Goal: Use online tool/utility: Utilize a website feature to perform a specific function

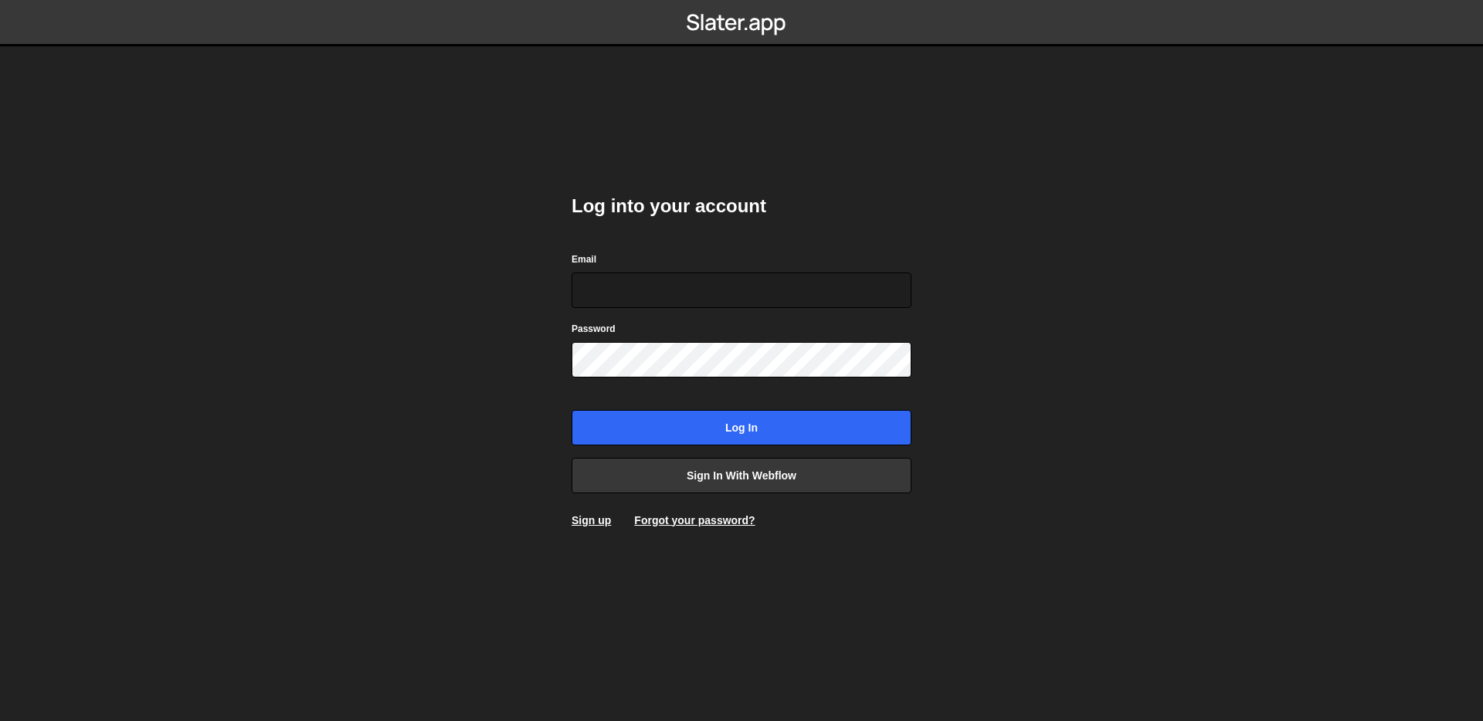
click at [1141, 426] on body "Log into your account Email Password Log in Sign in with Webflow Sign up Forgot…" at bounding box center [741, 360] width 1483 height 721
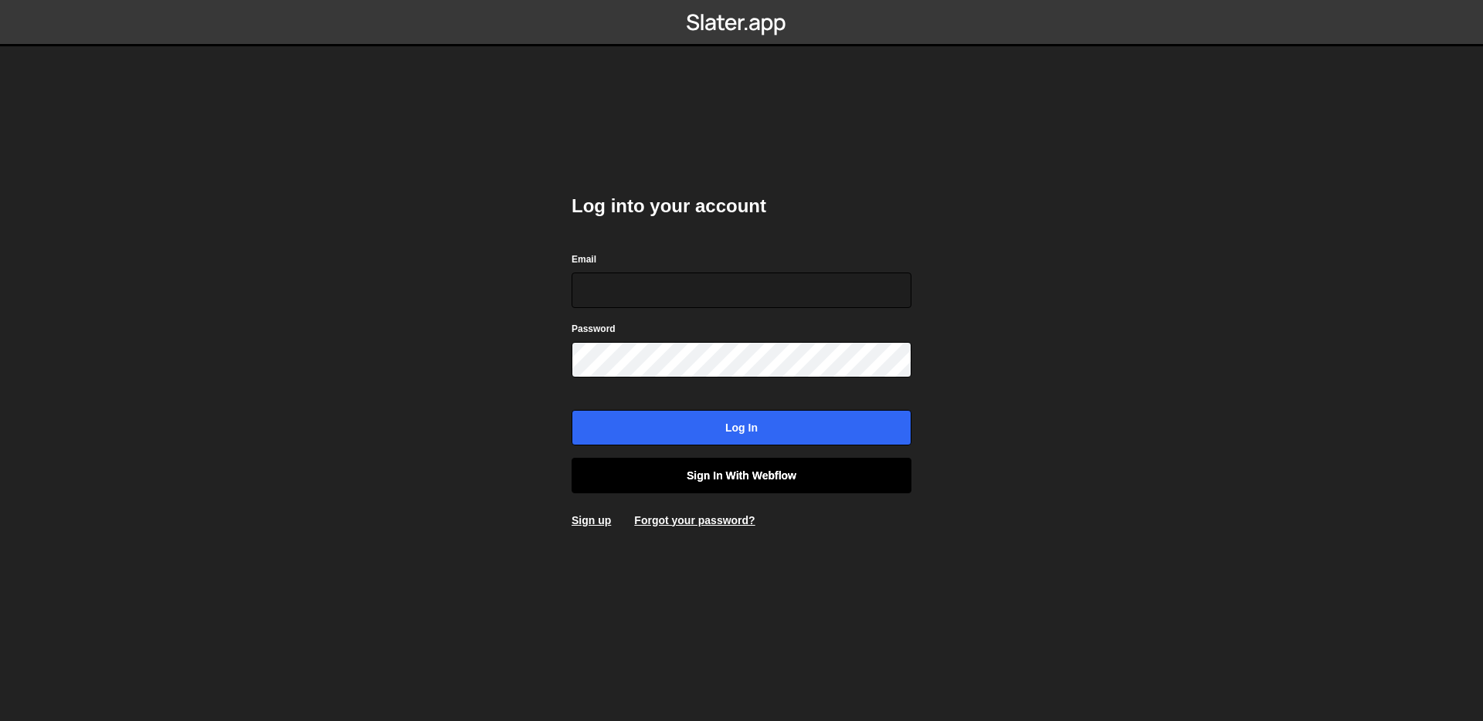
click at [731, 480] on link "Sign in with Webflow" at bounding box center [742, 476] width 340 height 36
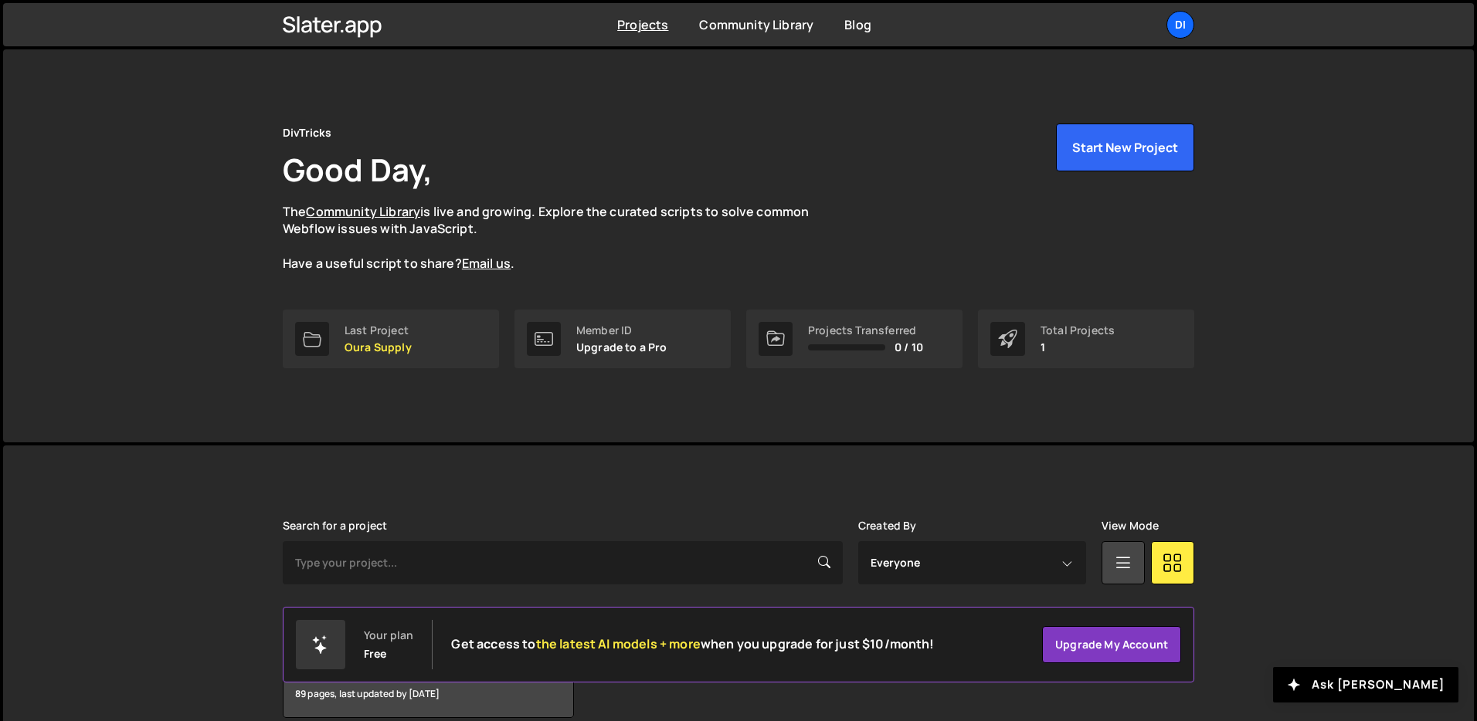
scroll to position [74, 0]
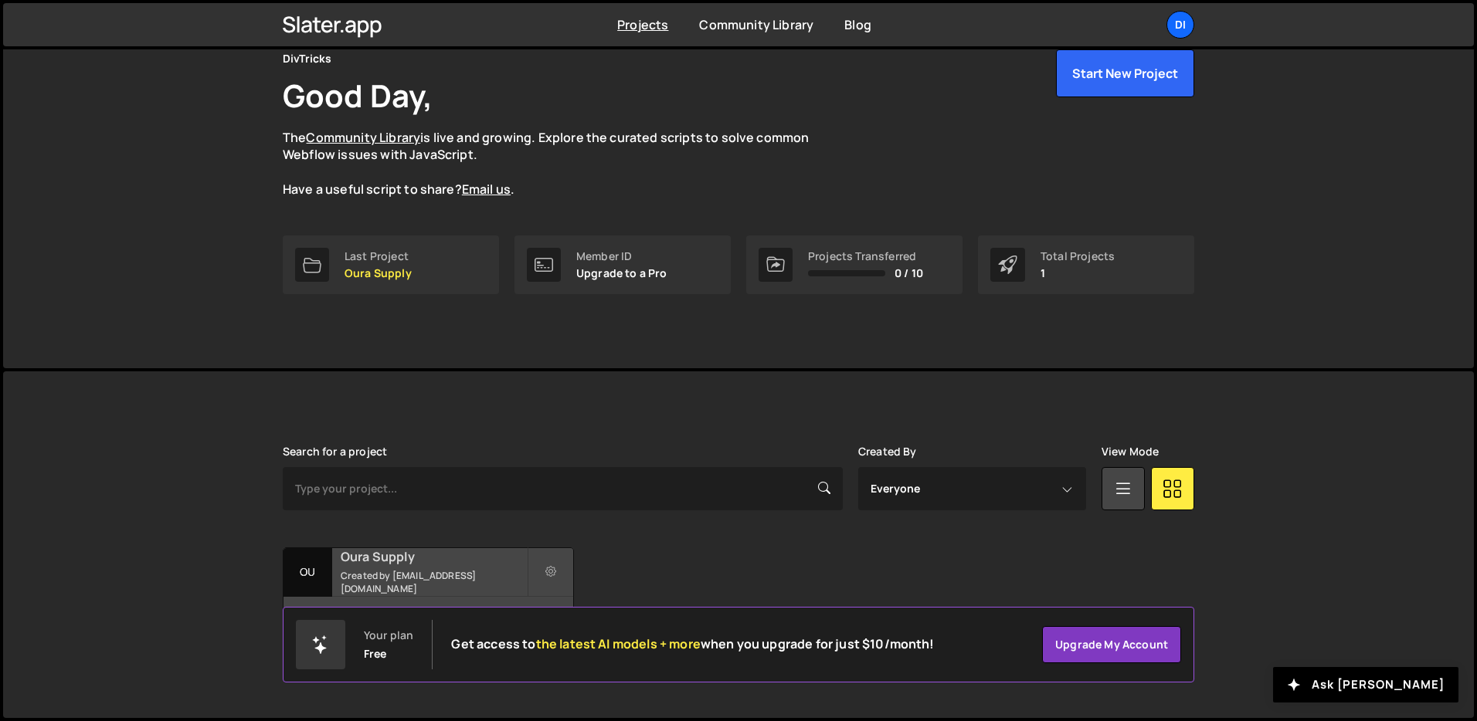
click at [481, 562] on h2 "Oura Supply" at bounding box center [434, 556] width 186 height 17
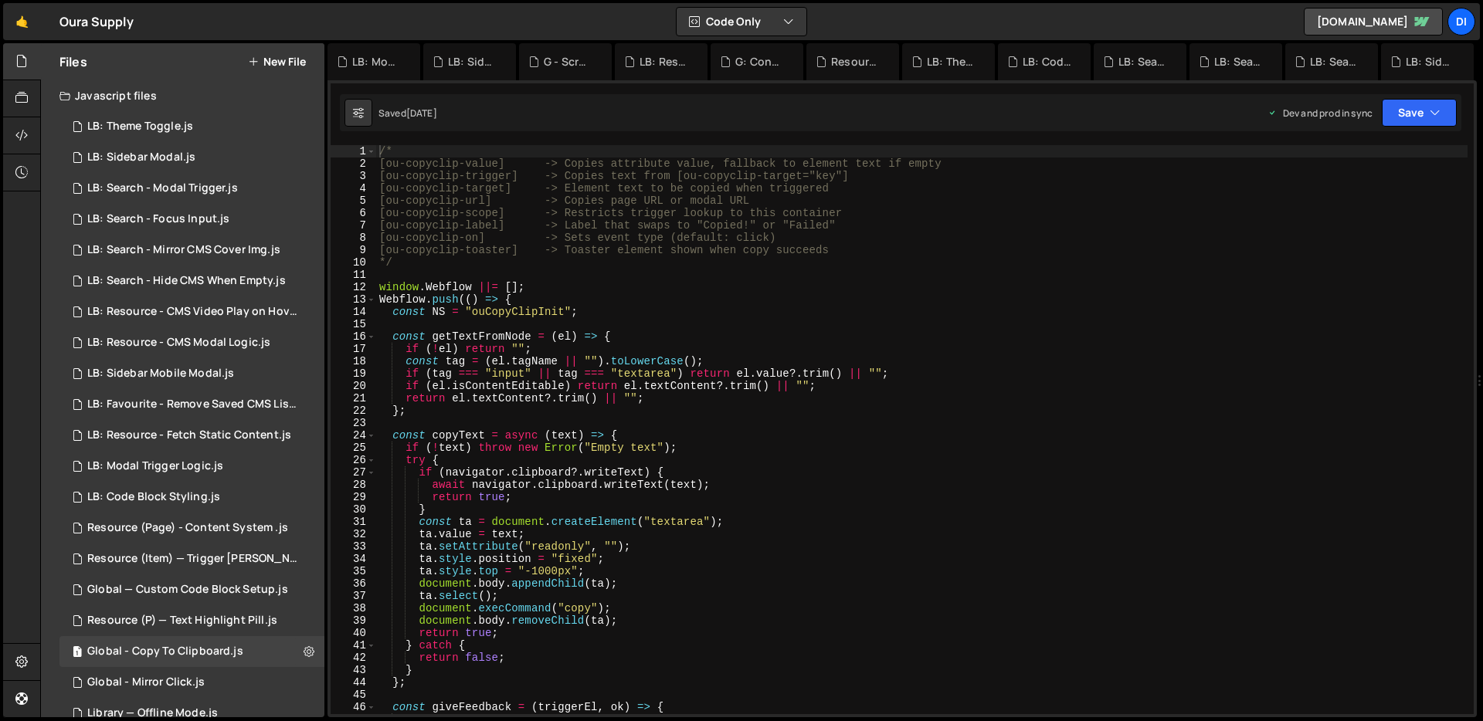
click at [525, 191] on div "/* [ou-copyclip-value] -> Copies attribute value, fallback to element text if e…" at bounding box center [921, 442] width 1091 height 594
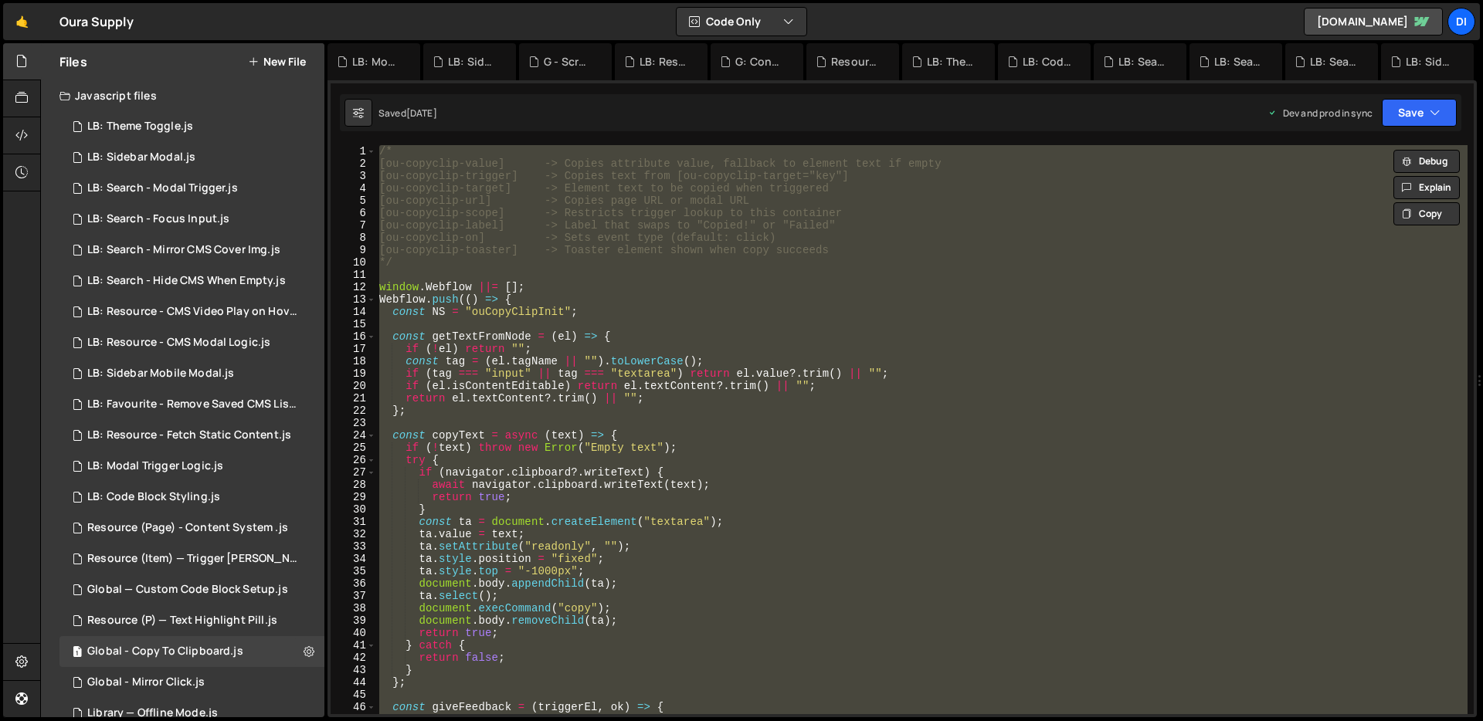
click at [873, 351] on div "/* [ou-copyclip-value] -> Copies attribute value, fallback to element text if e…" at bounding box center [921, 429] width 1091 height 569
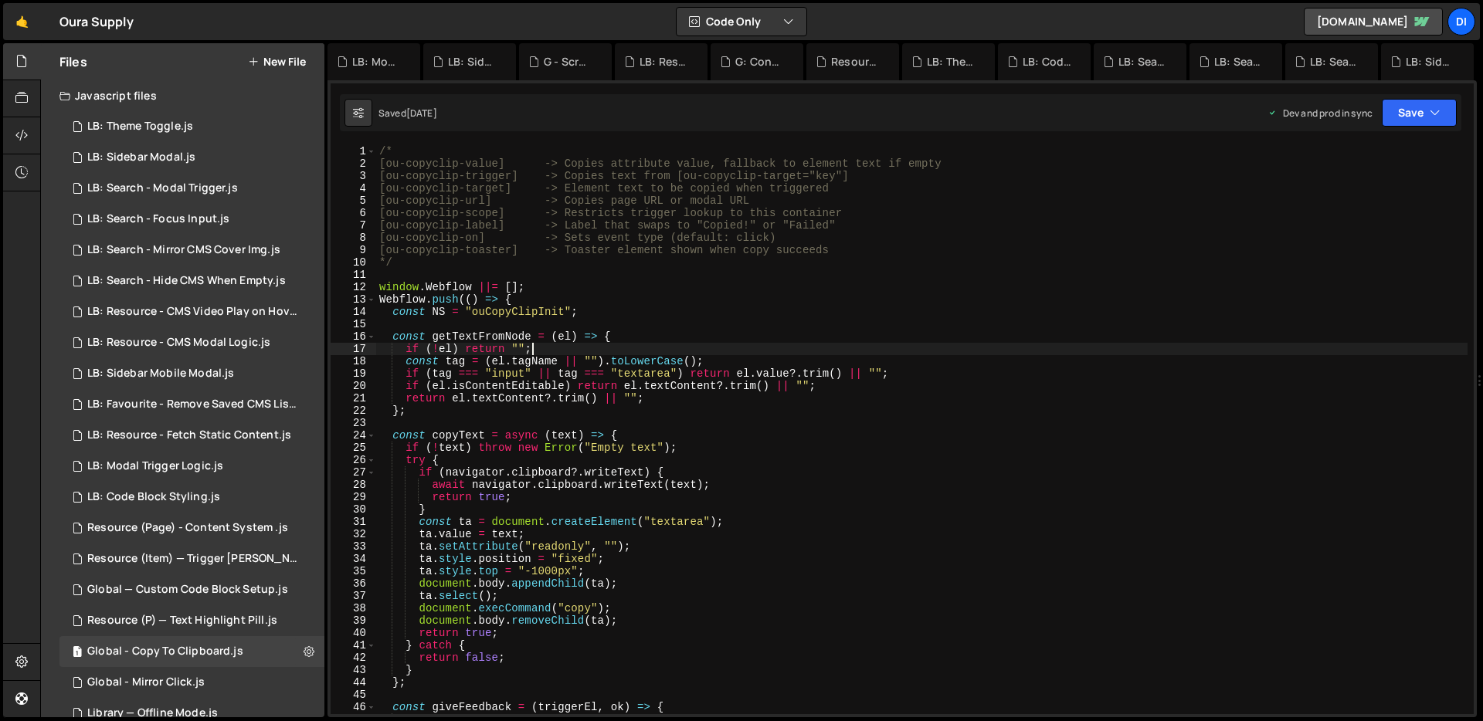
click at [538, 260] on div "/* [ou-copyclip-value] -> Copies attribute value, fallback to element text if e…" at bounding box center [921, 442] width 1091 height 594
type textarea "});"
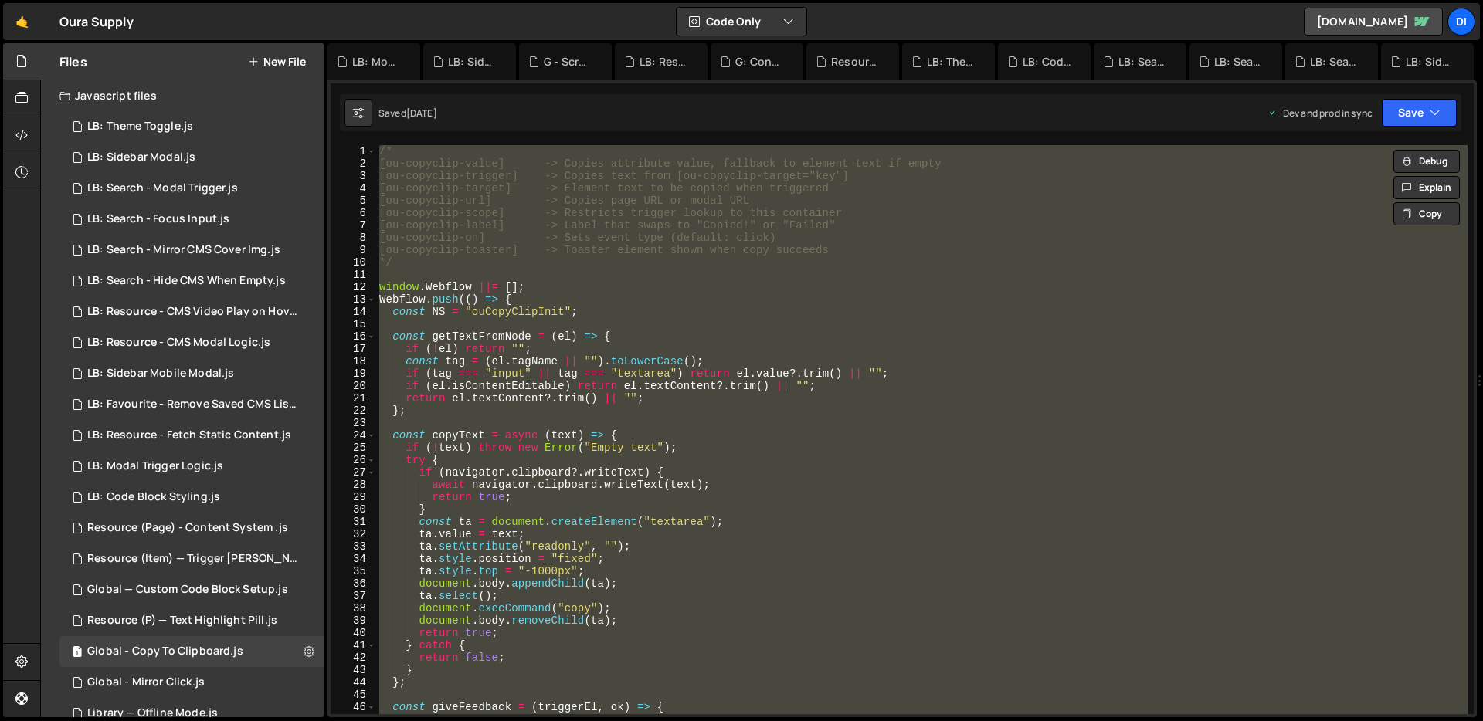
paste textarea
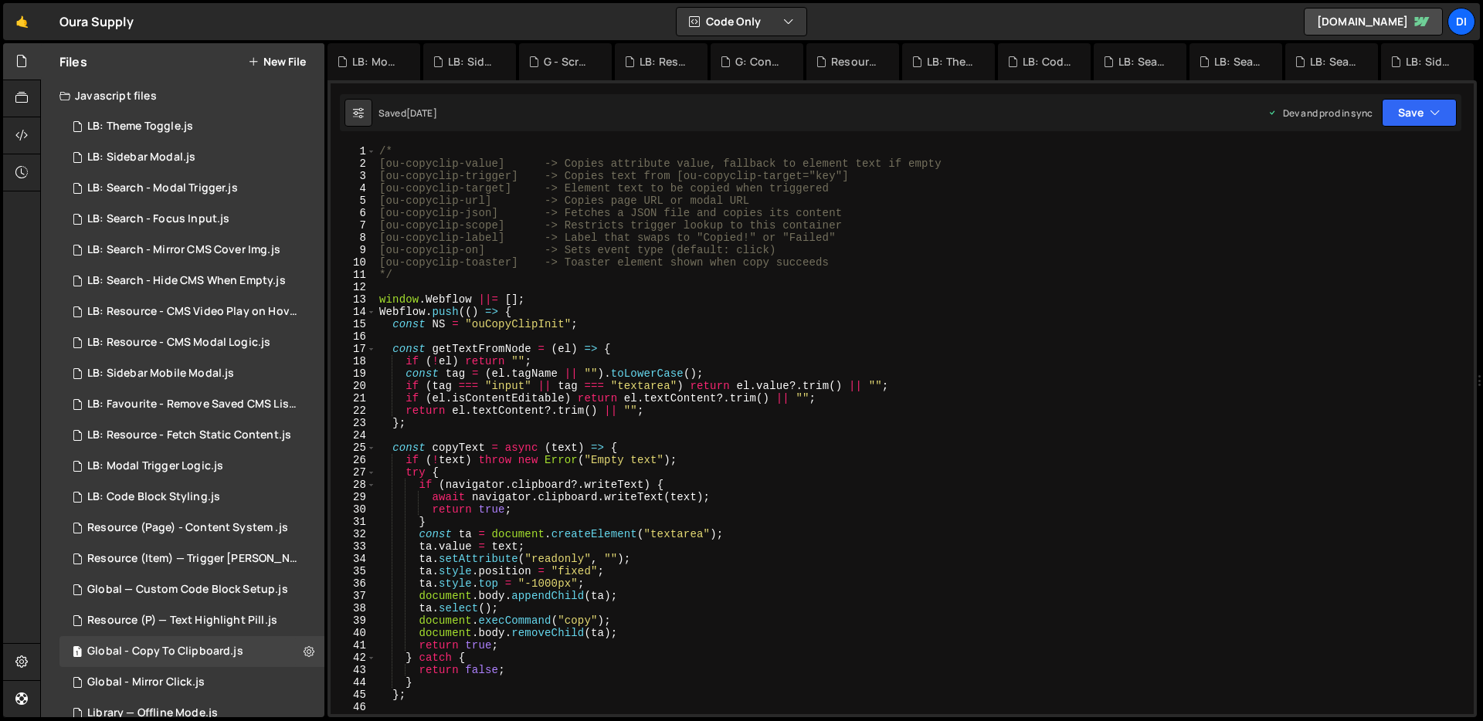
click at [538, 260] on div "/* [ou-copyclip-value] -> Copies attribute value, fallback to element text if e…" at bounding box center [921, 442] width 1091 height 594
type textarea "[ou-copyclip-toaster] -> Toaster element shown when copy succeeds"
